Goal: Task Accomplishment & Management: Manage account settings

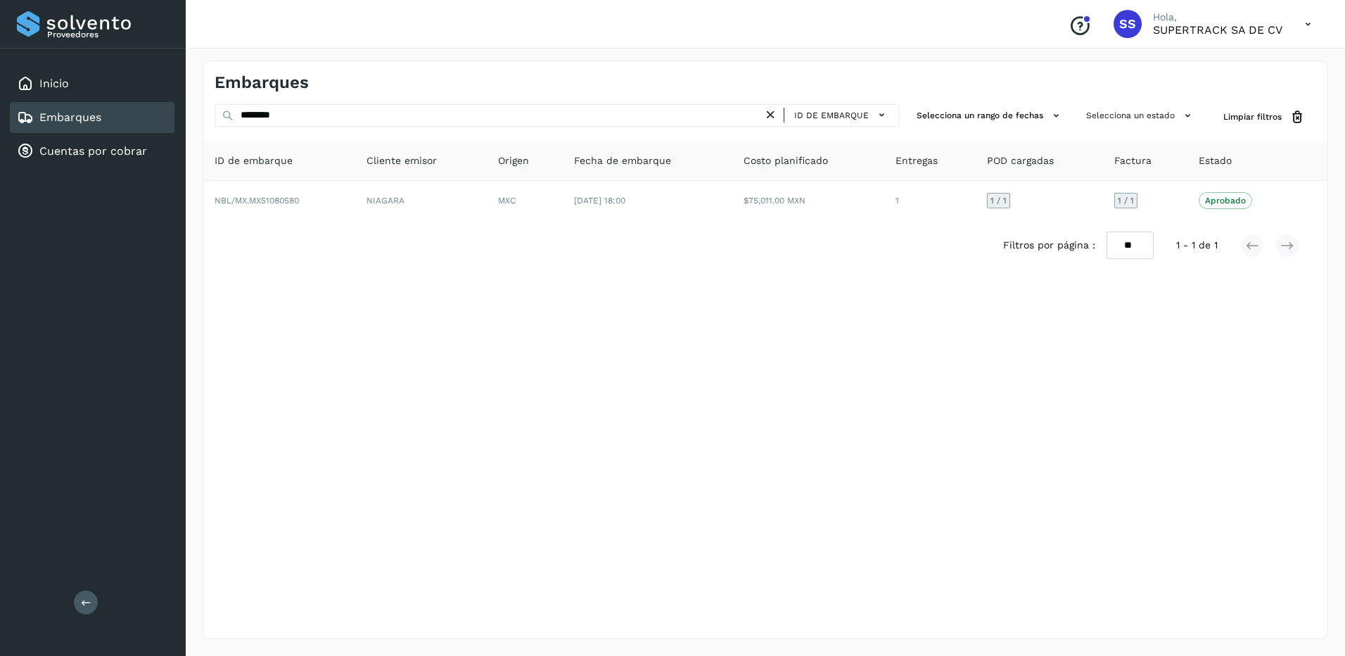
click at [778, 114] on icon at bounding box center [770, 115] width 15 height 15
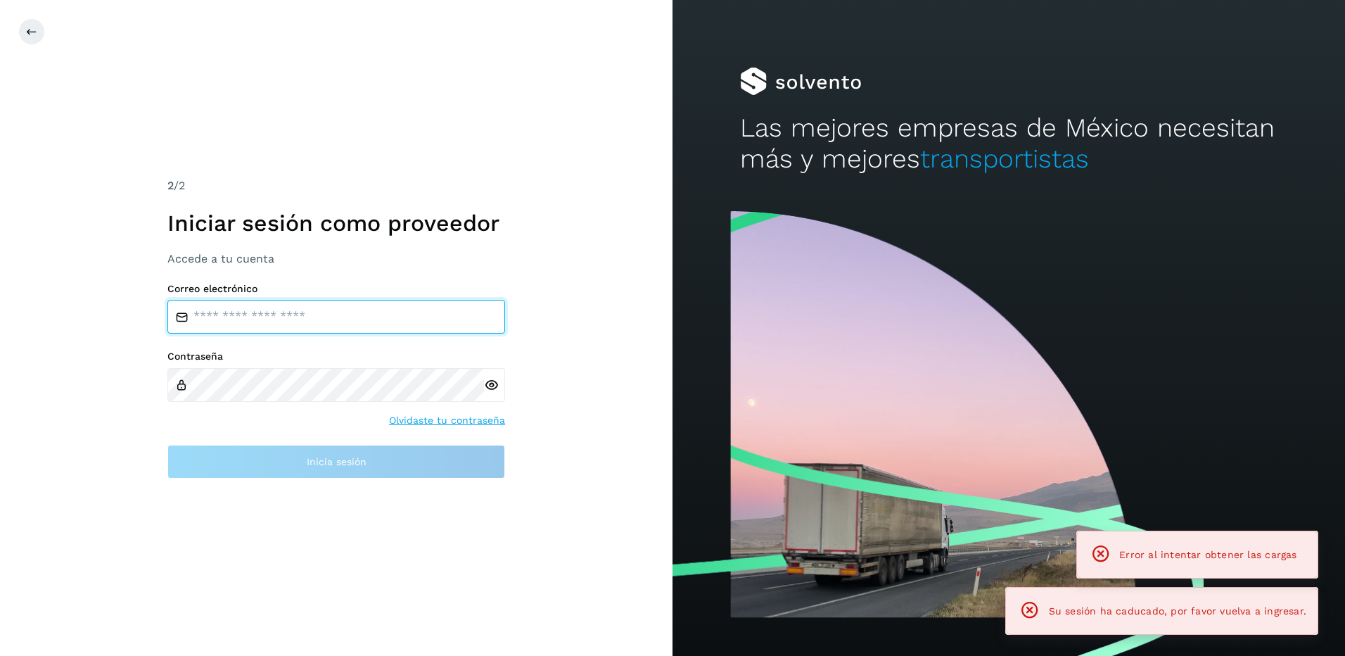
type input "**********"
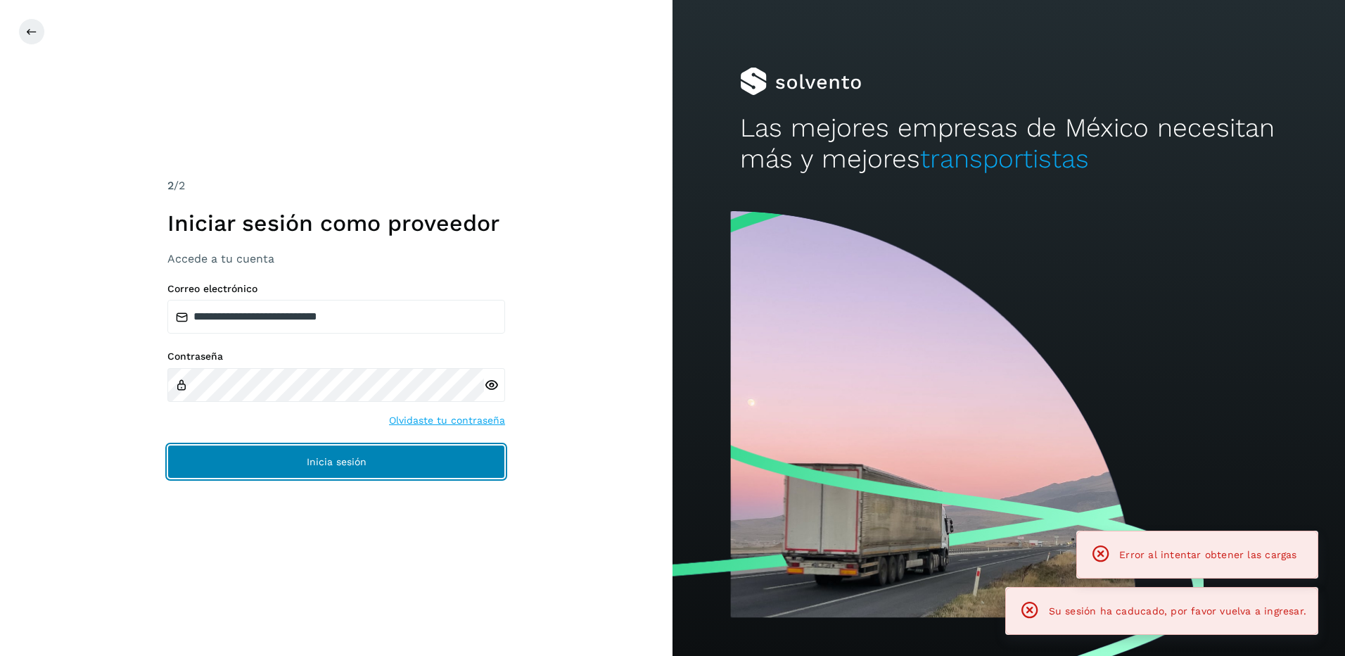
click at [392, 473] on button "Inicia sesión" at bounding box center [336, 462] width 338 height 34
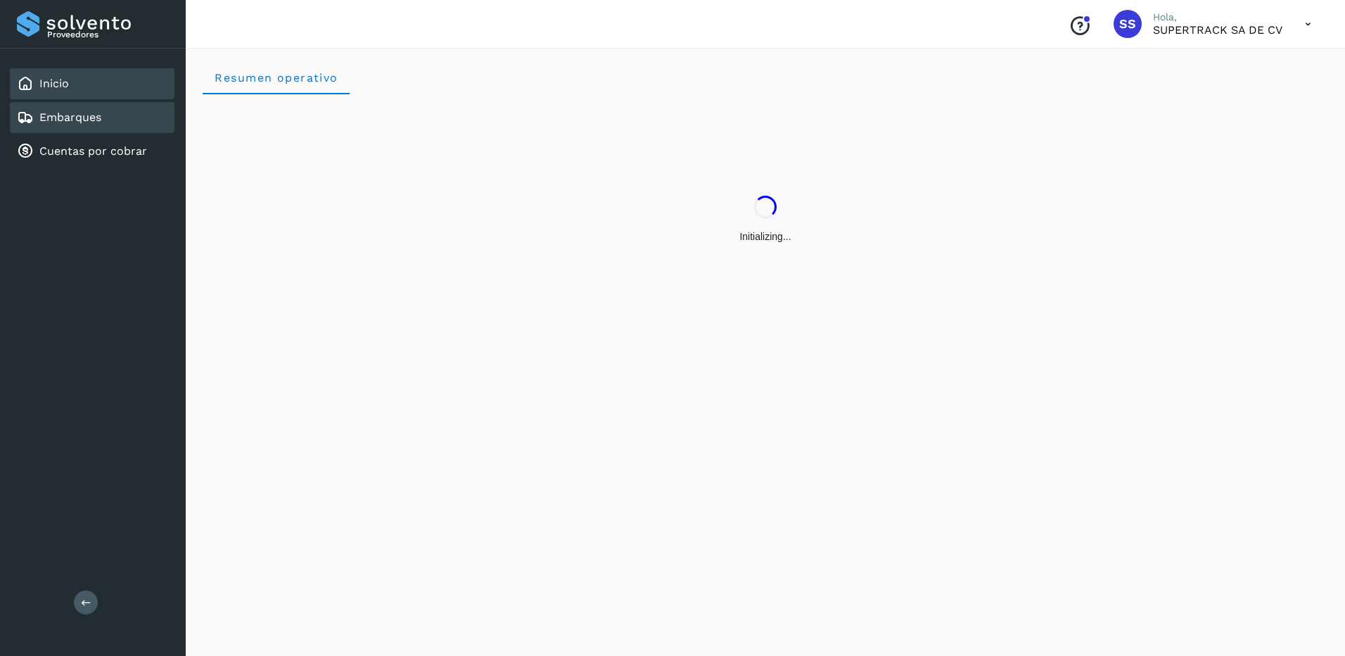
click at [87, 123] on link "Embarques" at bounding box center [70, 116] width 62 height 13
